Goal: Find specific page/section: Find specific page/section

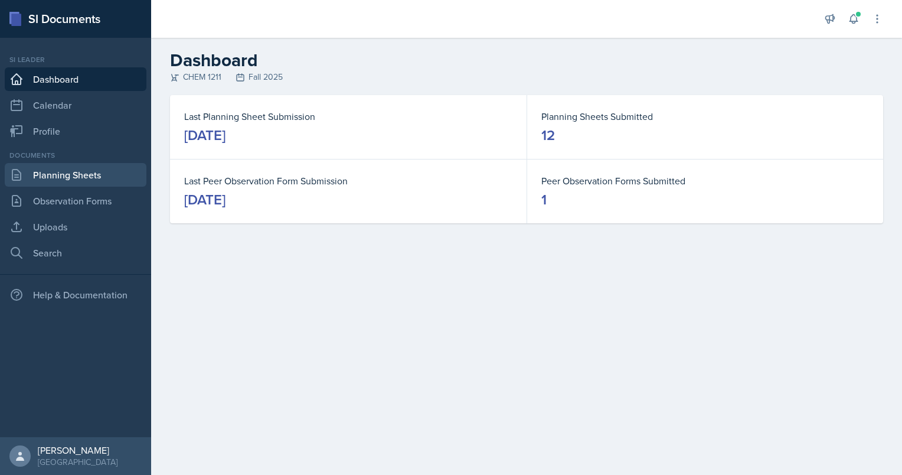
click at [92, 183] on link "Planning Sheets" at bounding box center [76, 175] width 142 height 24
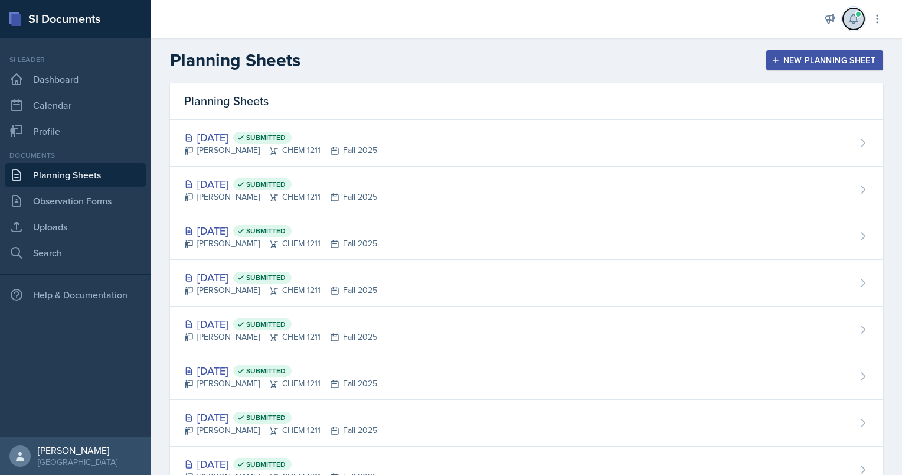
click at [855, 15] on span at bounding box center [858, 14] width 7 height 7
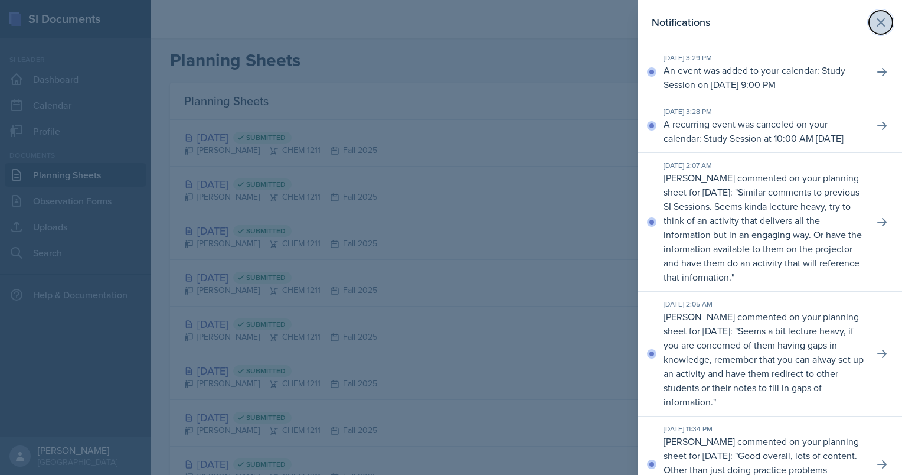
click at [882, 18] on button at bounding box center [881, 23] width 24 height 24
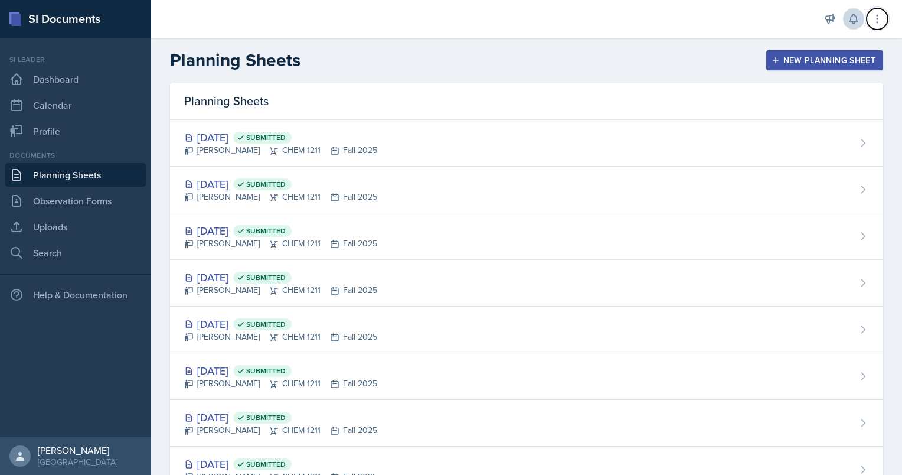
click at [882, 18] on icon at bounding box center [878, 19] width 12 height 12
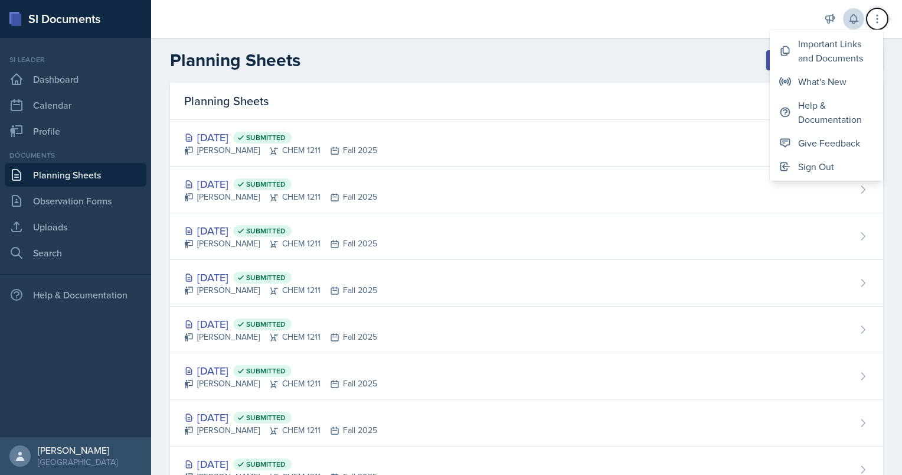
click at [882, 18] on icon at bounding box center [878, 19] width 12 height 12
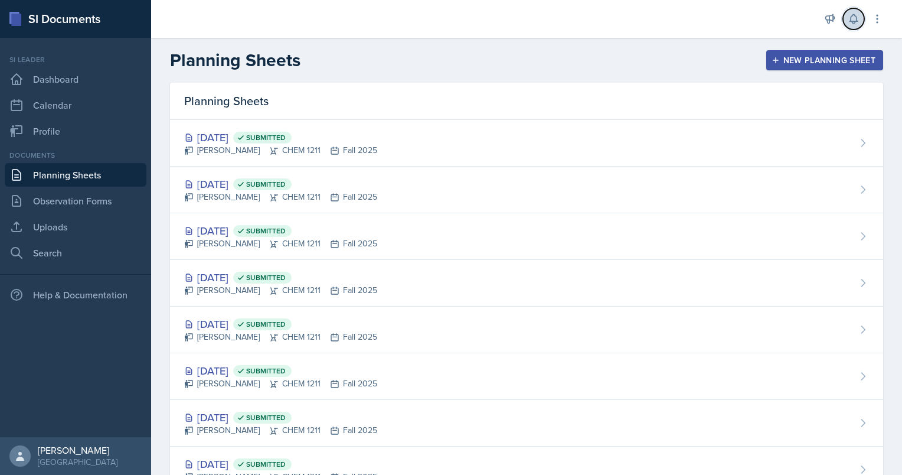
click at [856, 18] on icon at bounding box center [854, 19] width 12 height 12
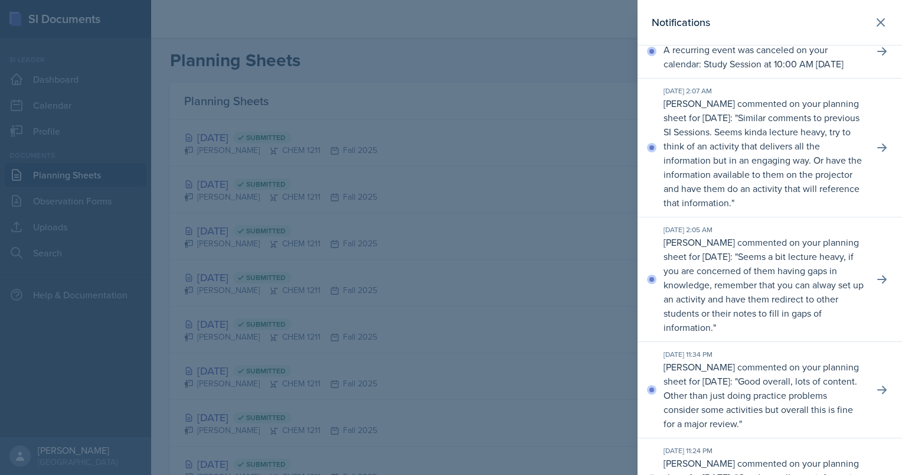
scroll to position [74, 0]
click at [877, 22] on icon at bounding box center [880, 22] width 7 height 7
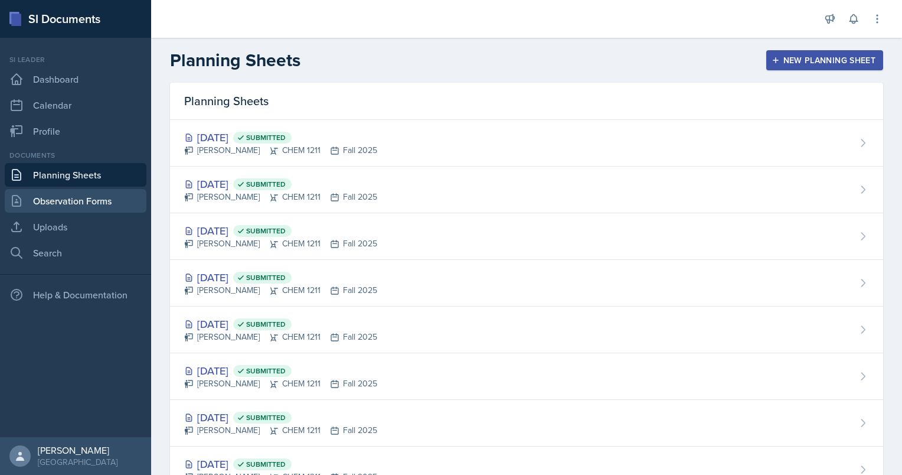
click at [34, 204] on link "Observation Forms" at bounding box center [76, 201] width 142 height 24
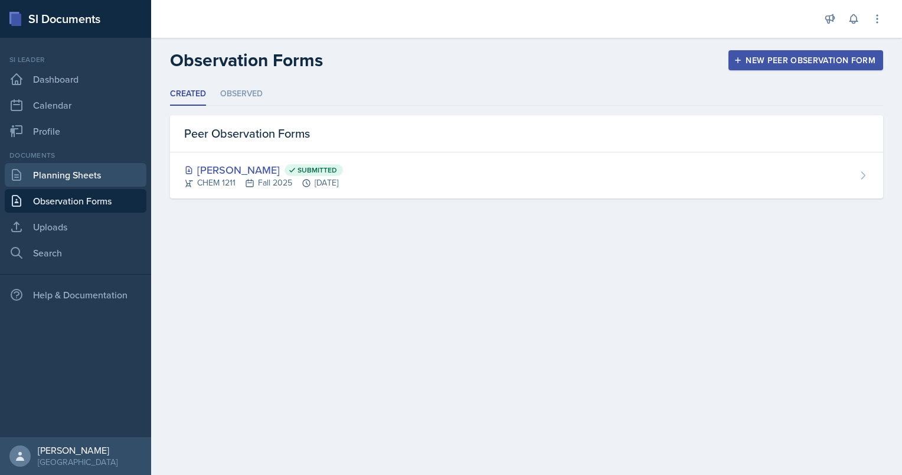
click at [49, 174] on link "Planning Sheets" at bounding box center [76, 175] width 142 height 24
